Goal: Information Seeking & Learning: Learn about a topic

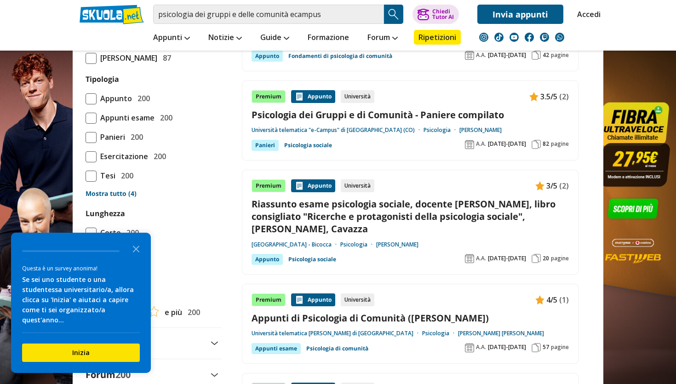
scroll to position [783, 0]
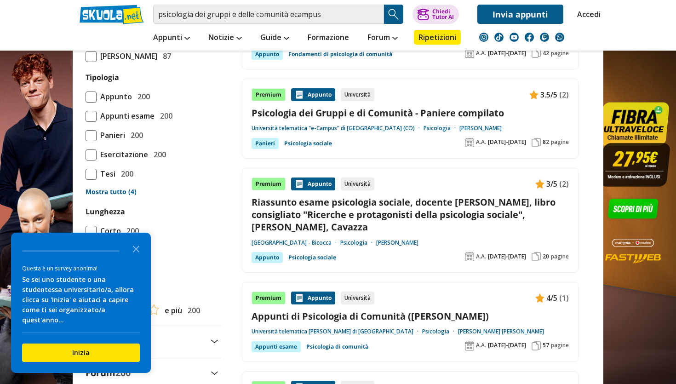
click at [273, 114] on link "Psicologia dei Gruppi e di Comunità - Paniere compilato" at bounding box center [410, 113] width 317 height 12
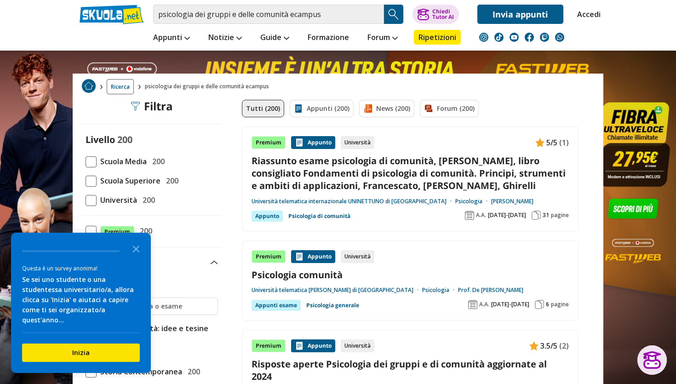
scroll to position [0, 0]
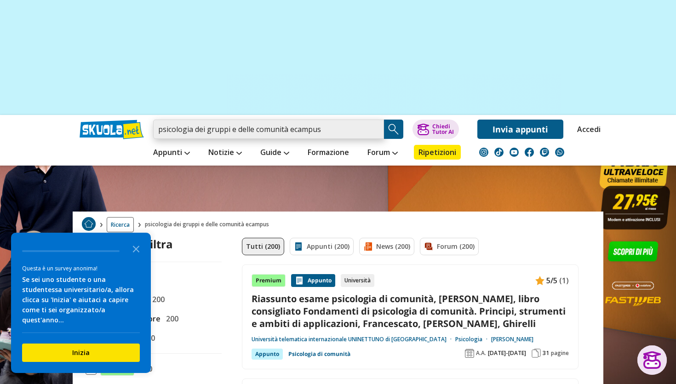
click at [377, 126] on input "psicologia dei gruppi e delle comunità ecampus" at bounding box center [268, 129] width 231 height 19
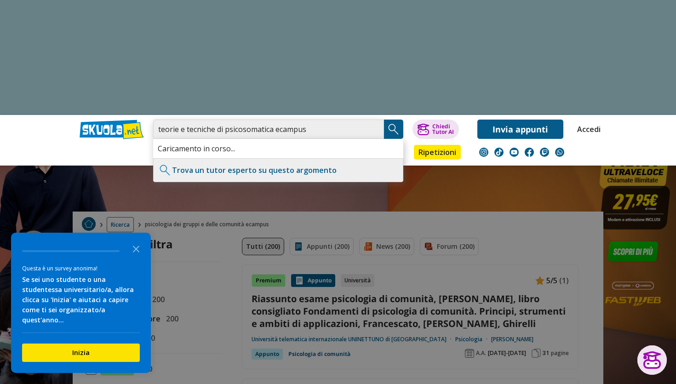
type input "teorie e tecniche di psicosomatica ecampus"
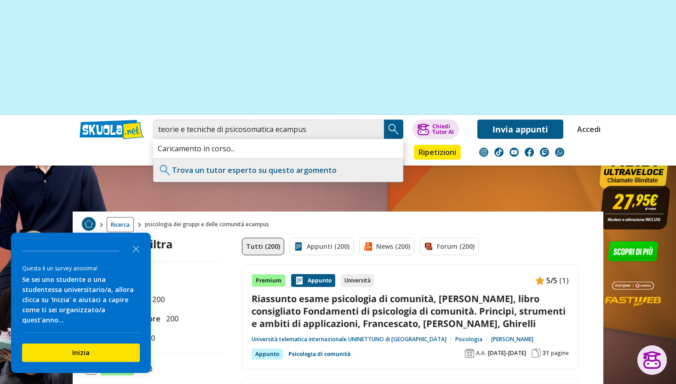
click at [390, 130] on img "Search Button" at bounding box center [394, 129] width 14 height 14
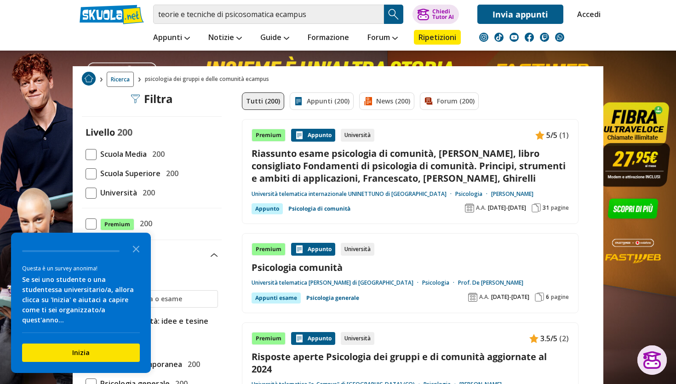
scroll to position [146, 0]
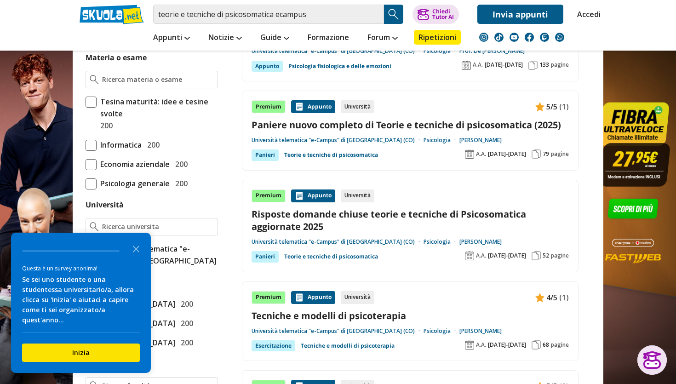
scroll to position [367, 0]
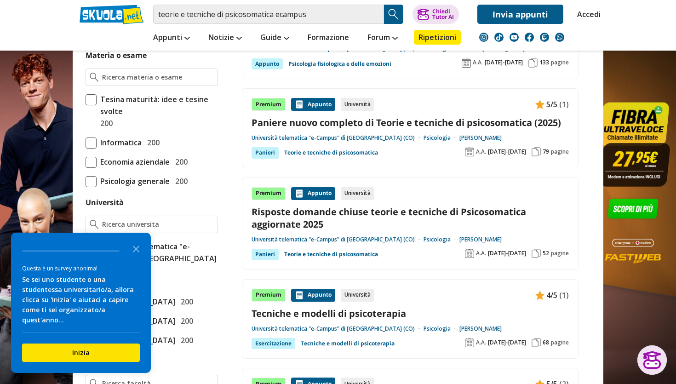
click at [337, 126] on link "Paniere nuovo completo di Teorie e tecniche di psicosomatica (2025)" at bounding box center [410, 122] width 317 height 12
